Goal: Transaction & Acquisition: Purchase product/service

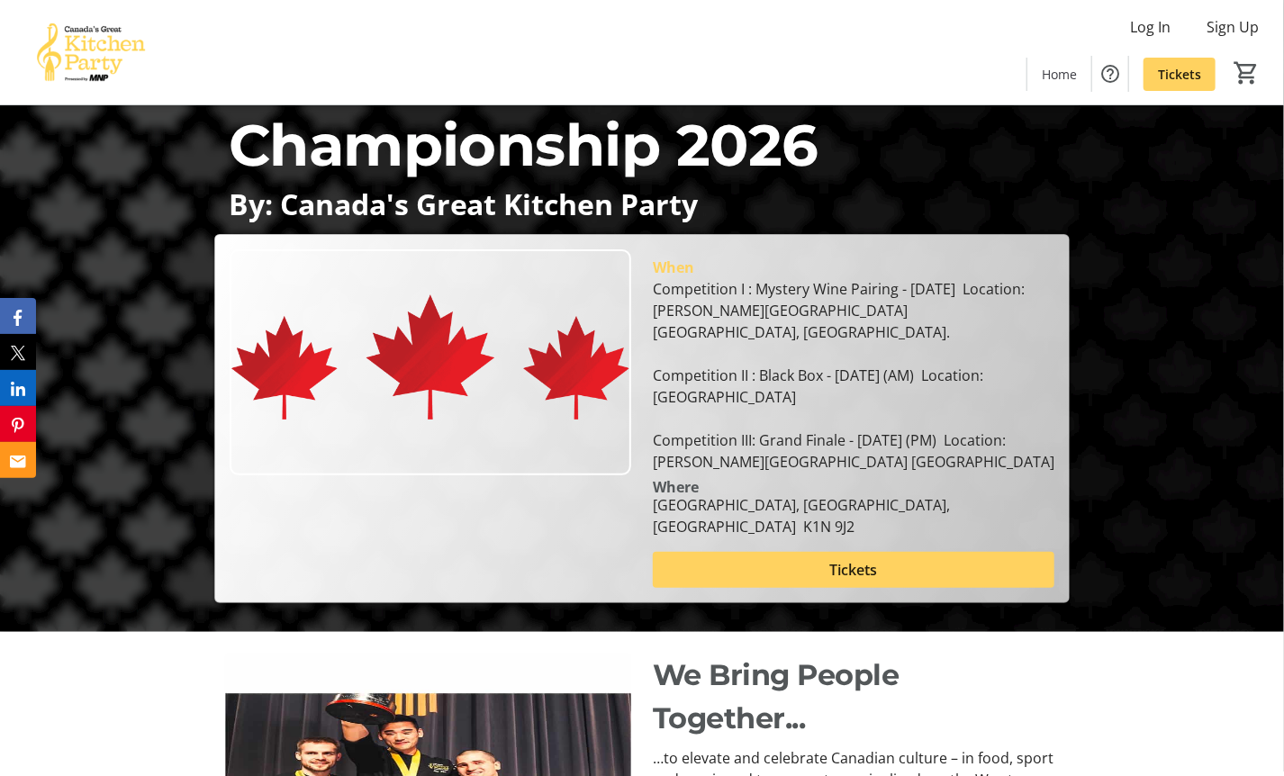
scroll to position [137, 0]
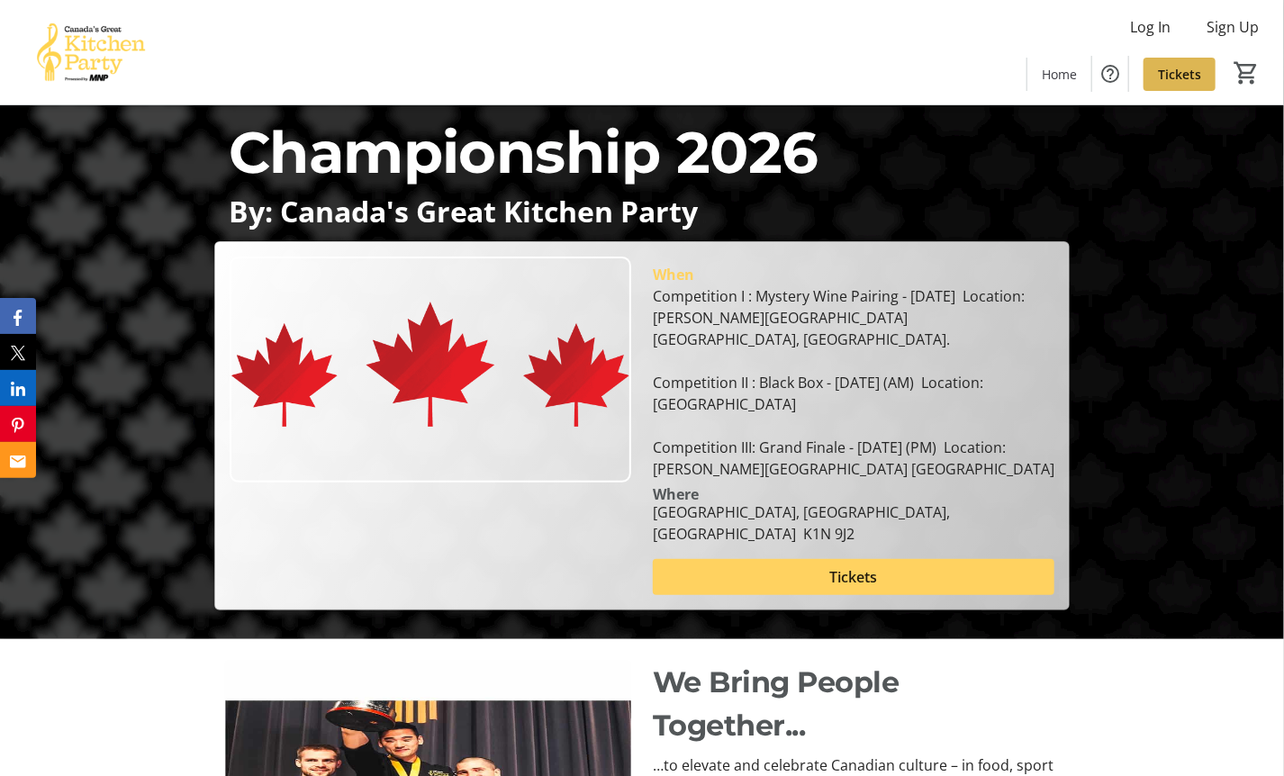
click at [1190, 76] on span "Tickets" at bounding box center [1179, 74] width 43 height 19
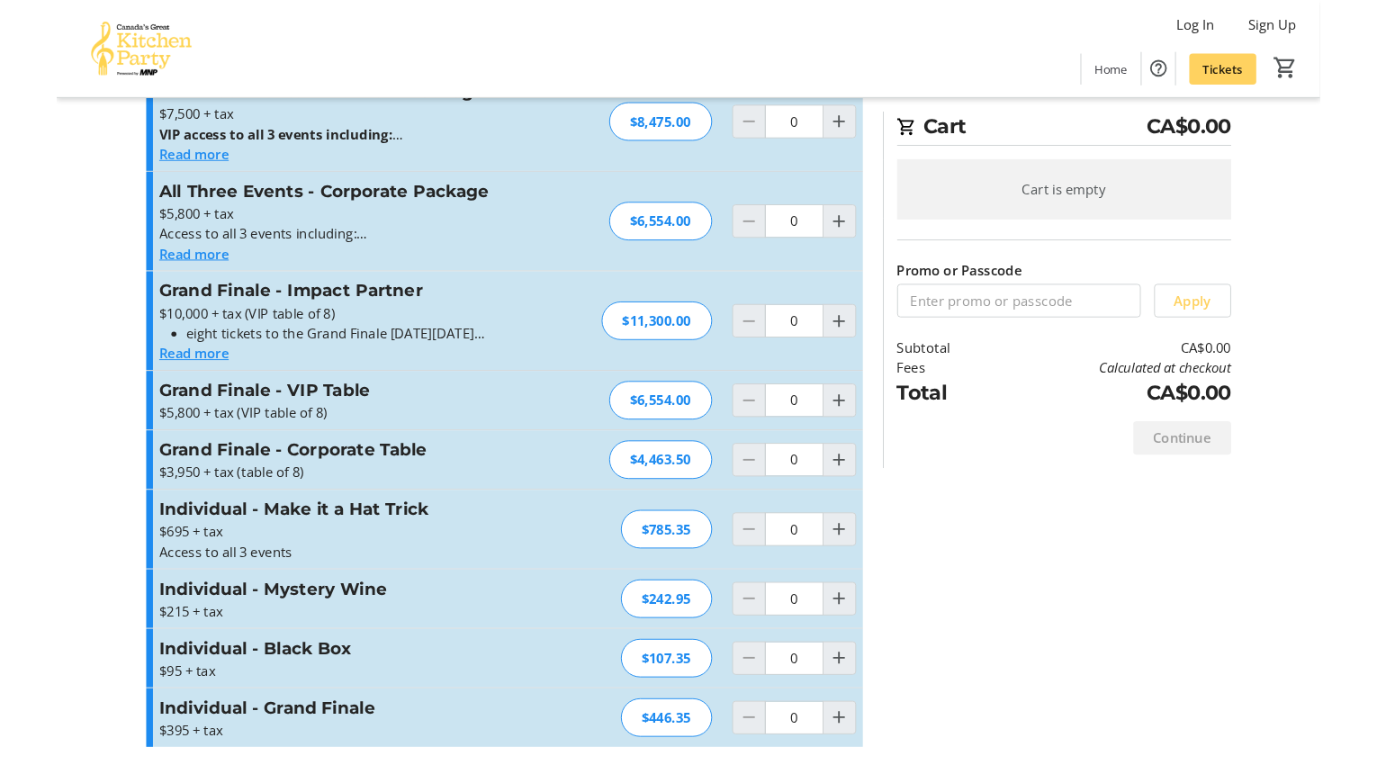
scroll to position [490, 0]
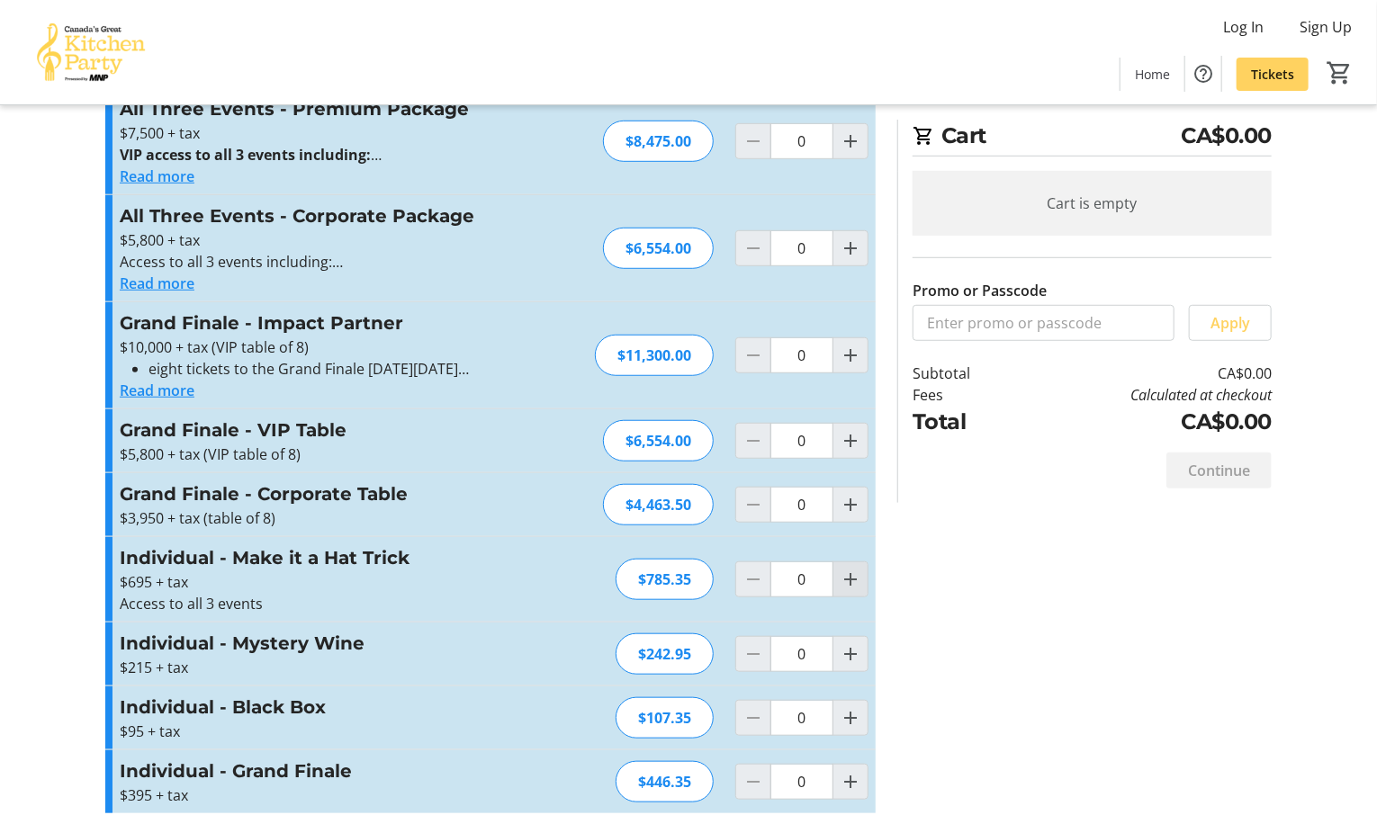
click at [856, 579] on mat-icon "Increment by one" at bounding box center [851, 580] width 22 height 22
type input "1"
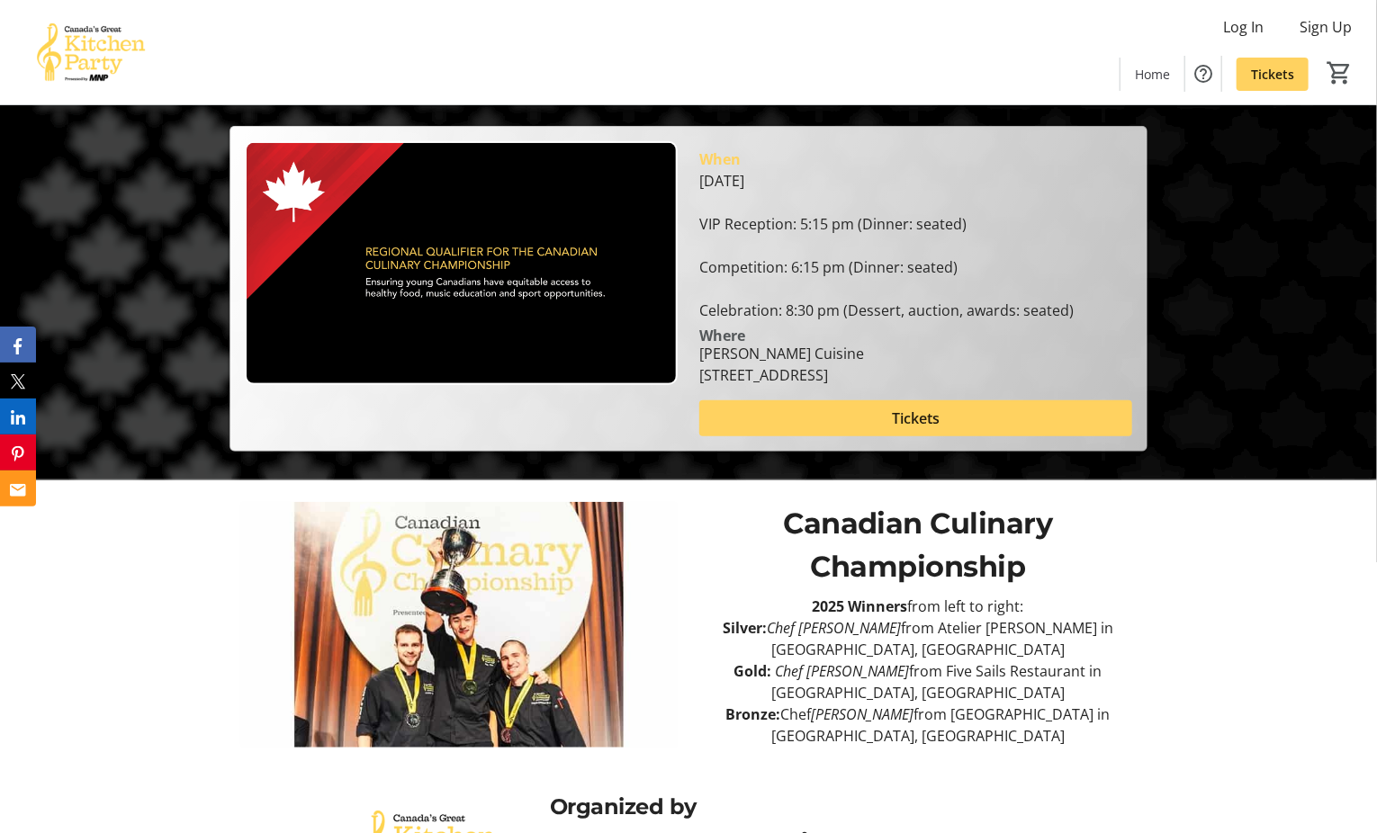
scroll to position [360, 0]
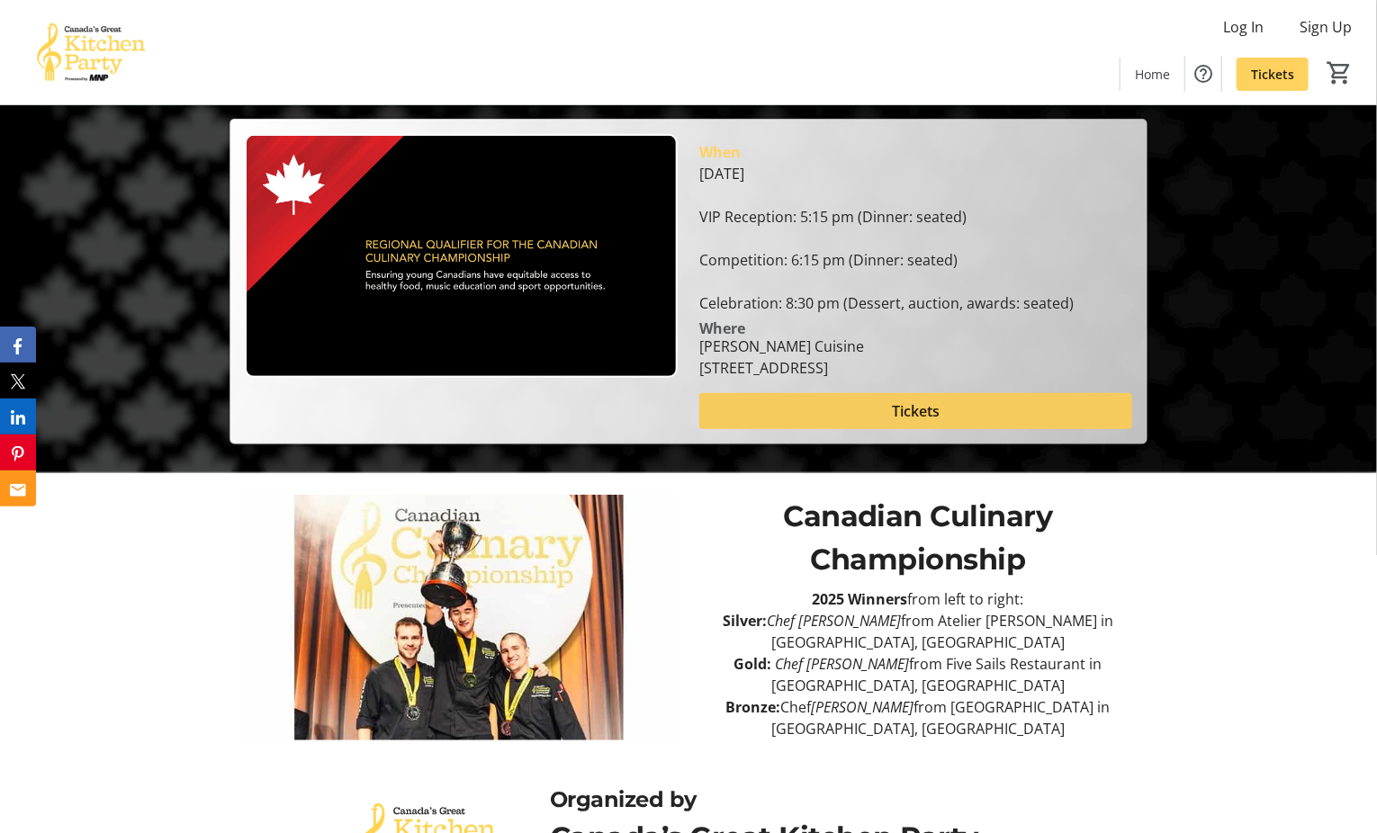
click at [932, 397] on span at bounding box center [915, 411] width 433 height 43
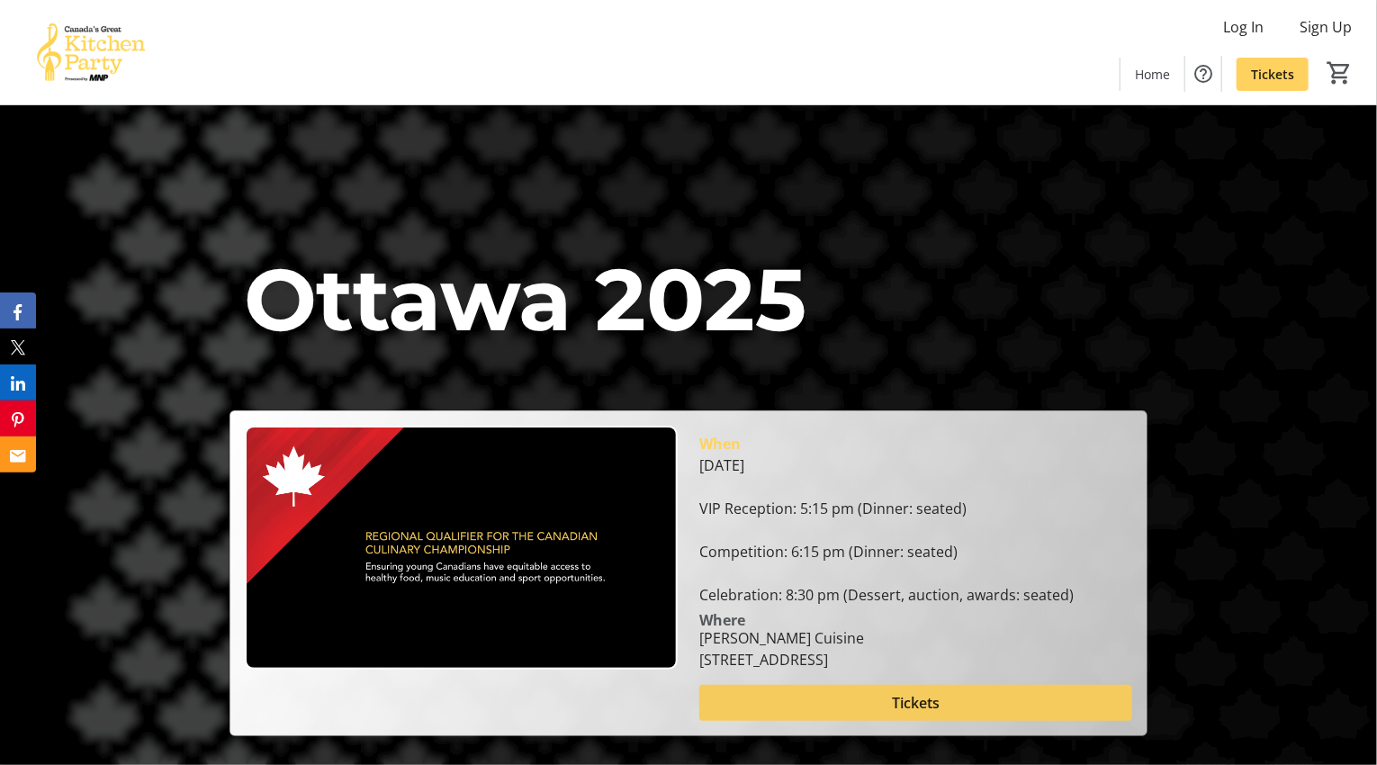
click at [977, 703] on span at bounding box center [915, 702] width 433 height 43
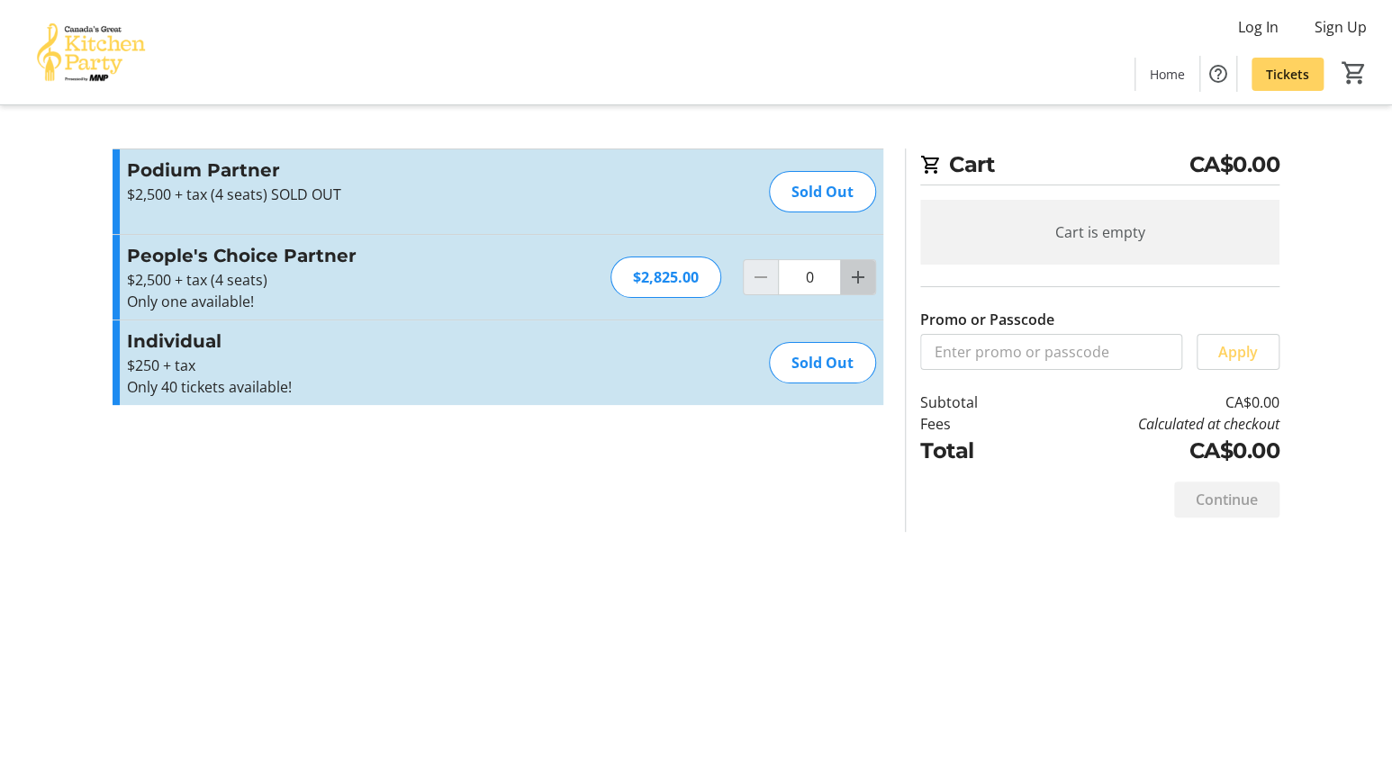
click at [862, 279] on mat-icon "Increment by one" at bounding box center [858, 277] width 22 height 22
type input "1"
